Goal: Check status

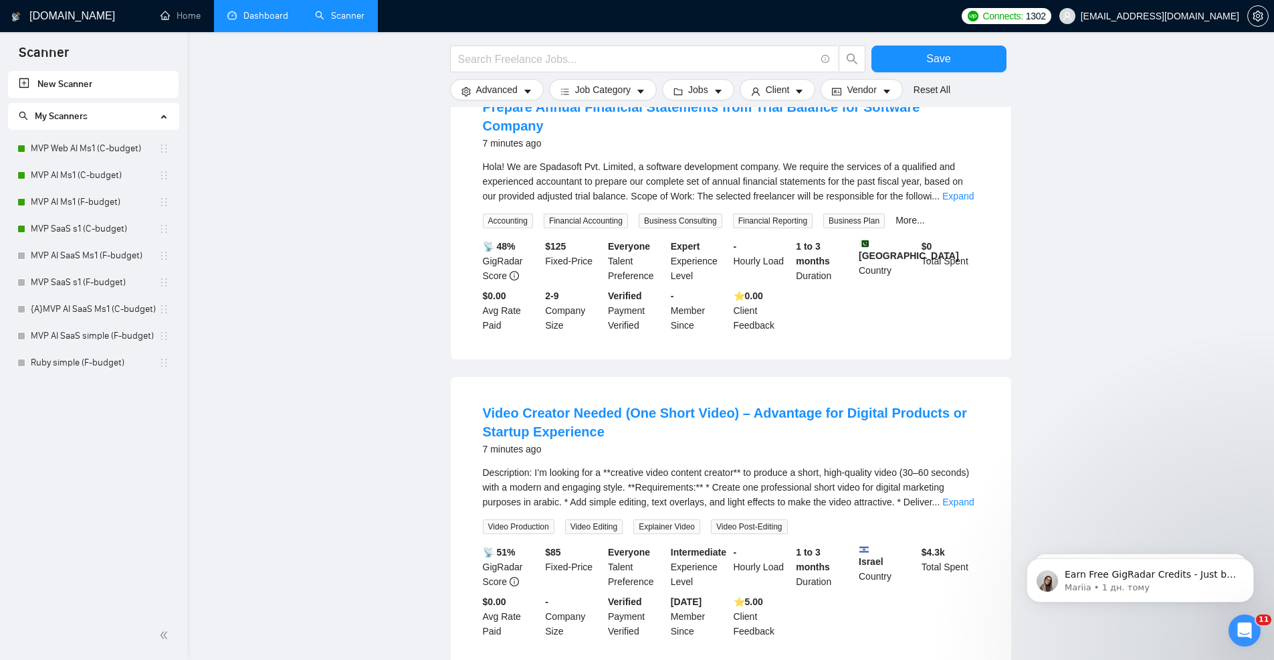
click at [231, 11] on link "Dashboard" at bounding box center [257, 15] width 61 height 11
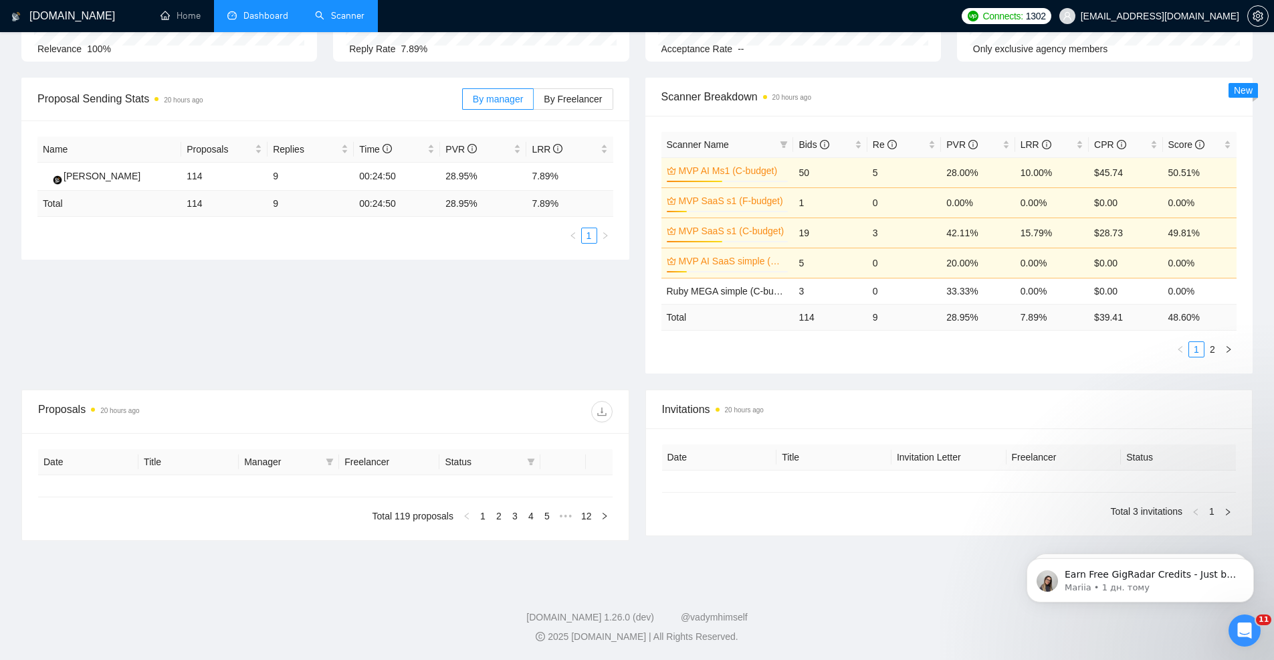
type input "[DATE]"
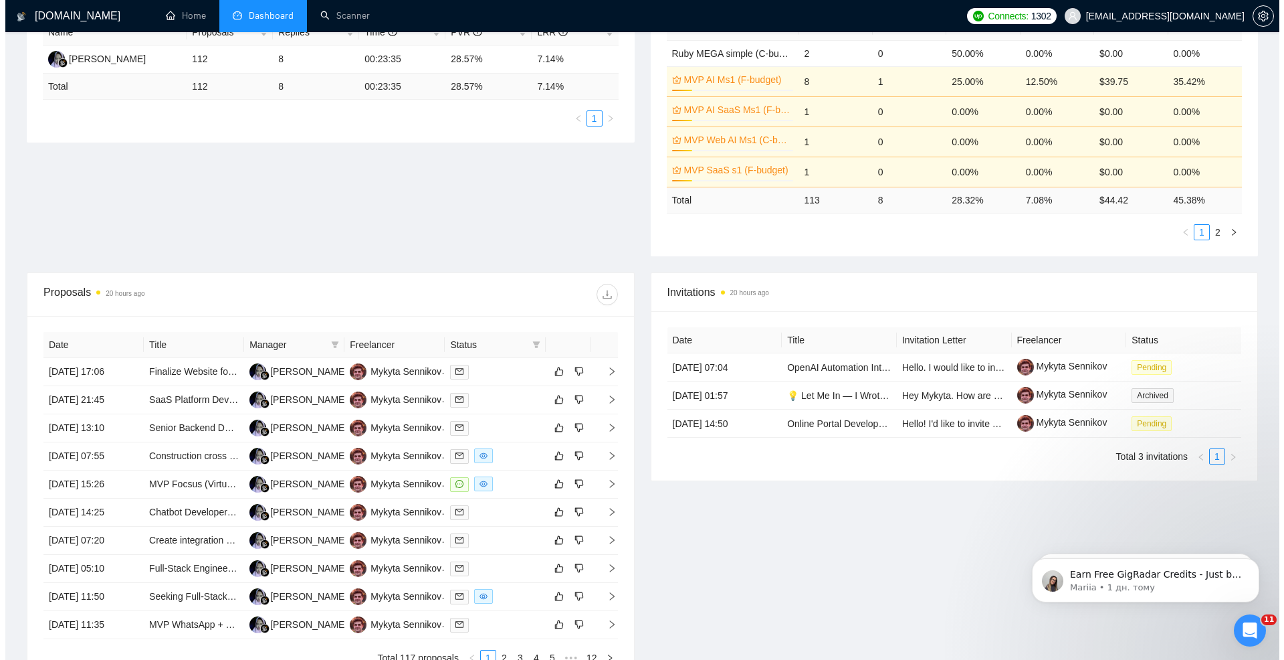
scroll to position [371, 0]
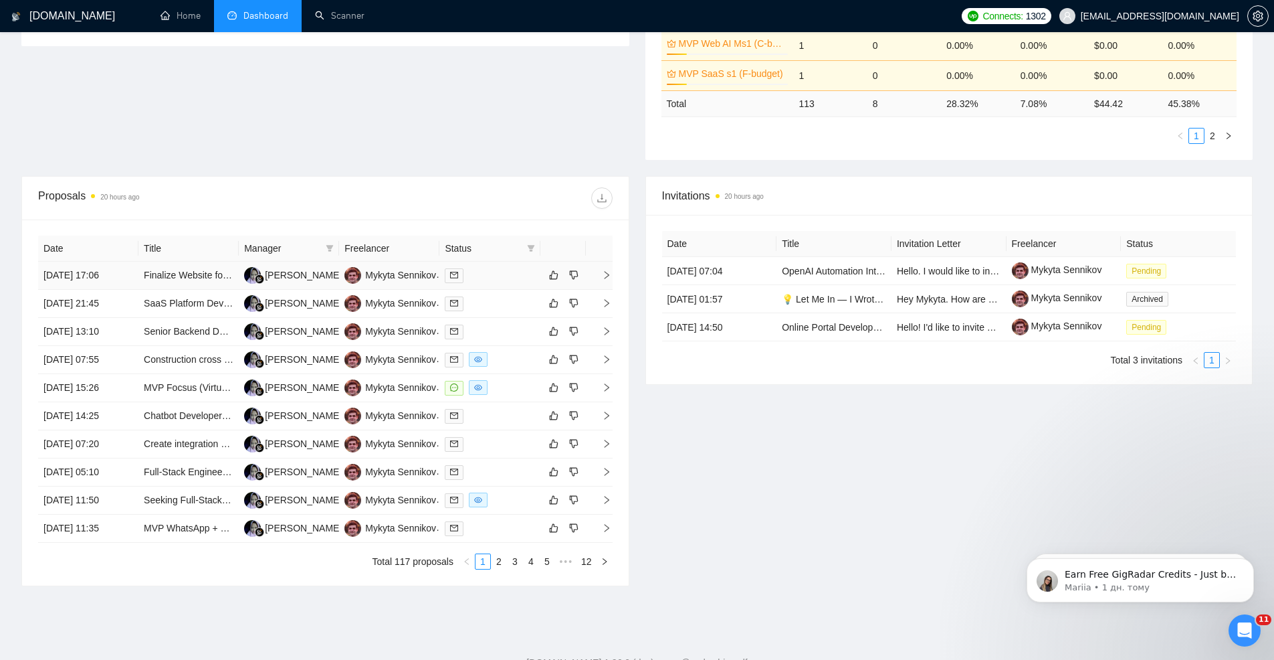
click at [492, 270] on div at bounding box center [490, 275] width 90 height 15
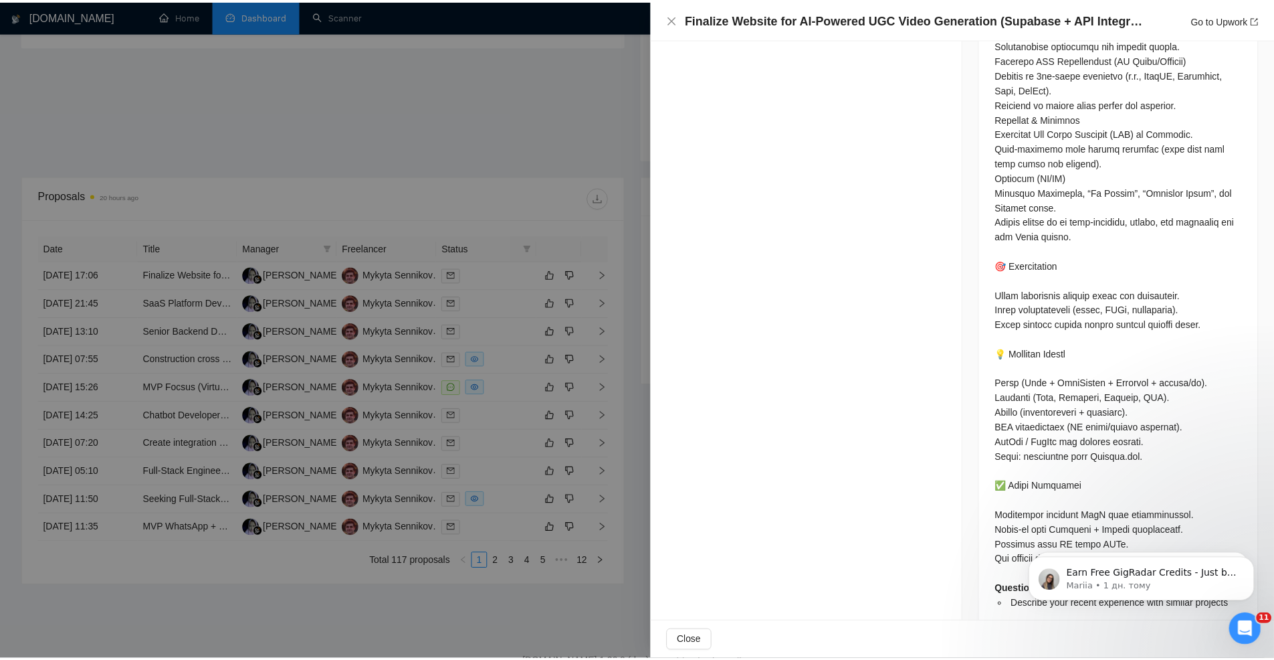
scroll to position [894, 0]
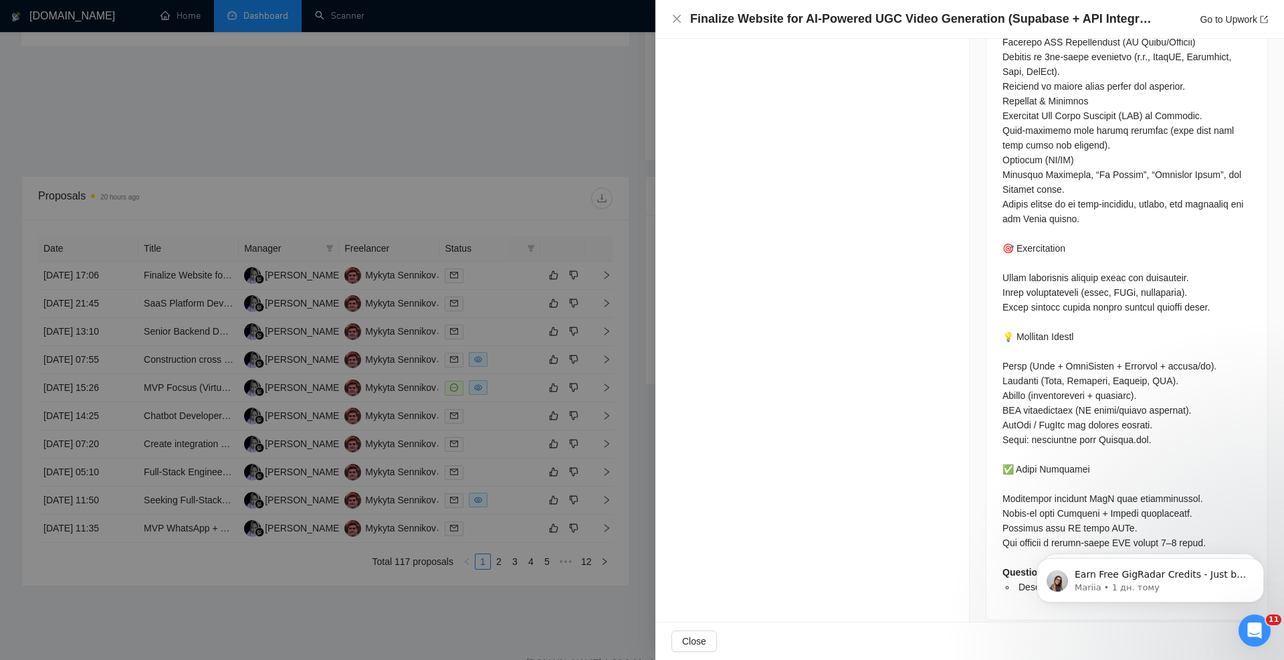
click at [616, 159] on div at bounding box center [642, 330] width 1284 height 660
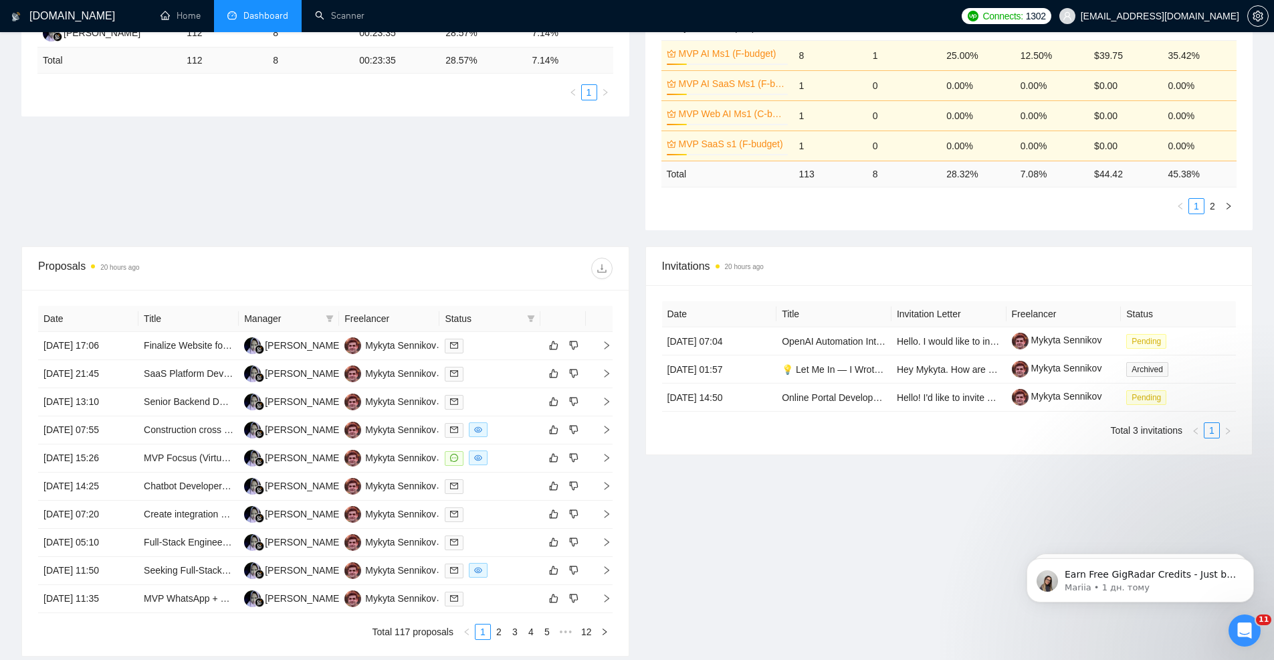
scroll to position [0, 0]
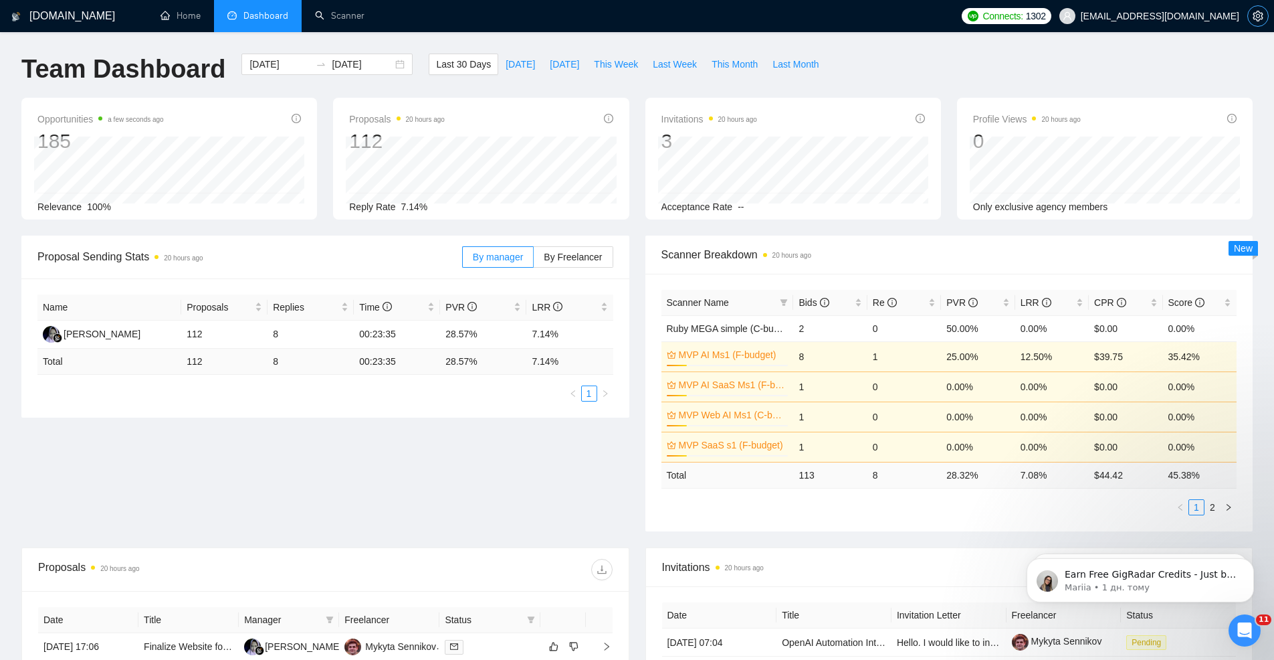
click at [1259, 16] on icon "setting" at bounding box center [1258, 16] width 11 height 11
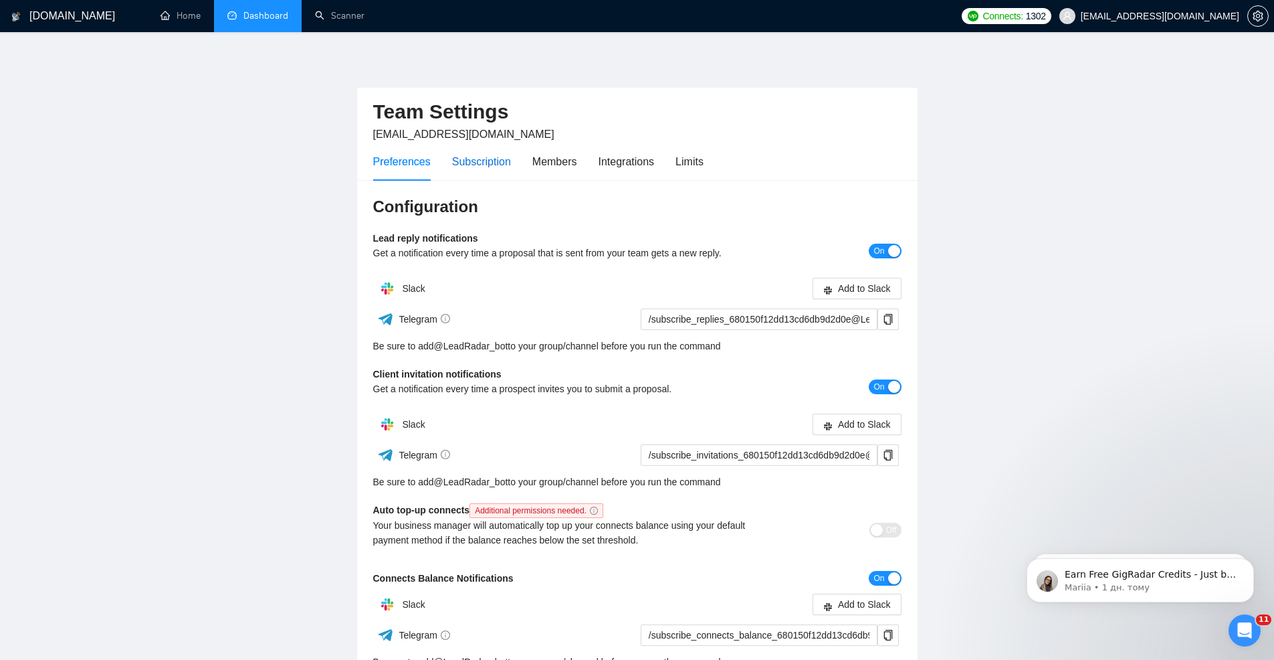
click at [477, 163] on div "Subscription" at bounding box center [481, 161] width 59 height 17
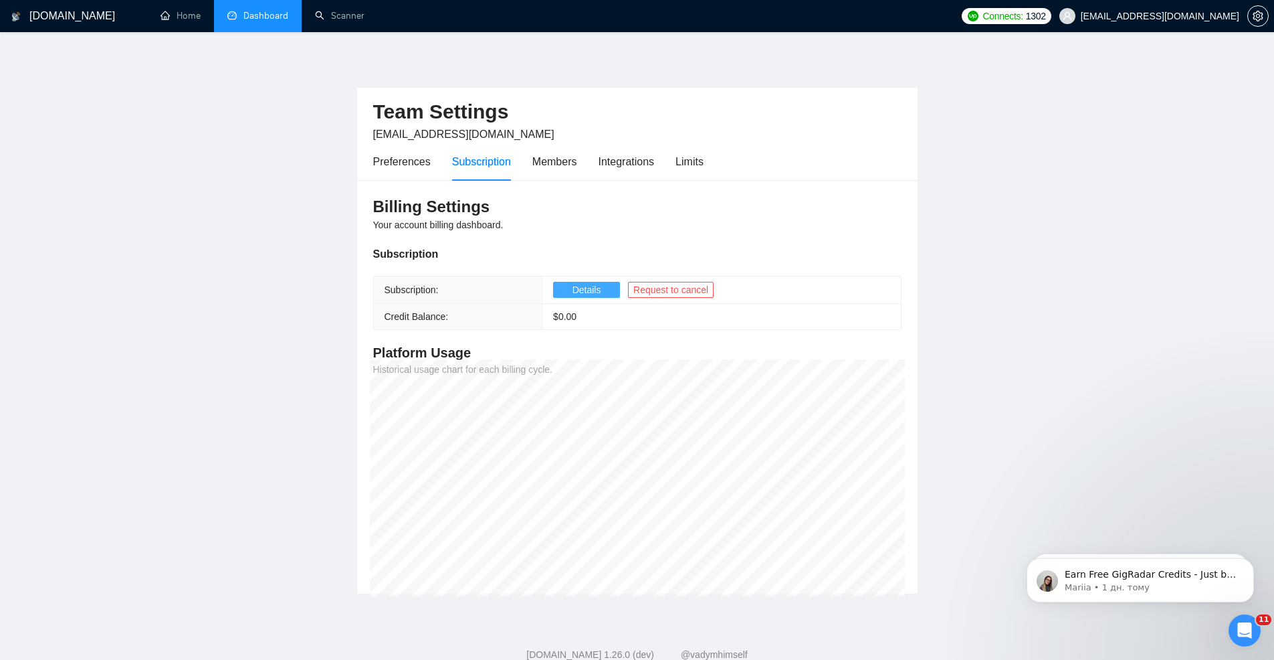
click at [596, 291] on span "Details" at bounding box center [587, 289] width 29 height 15
